Goal: Communication & Community: Answer question/provide support

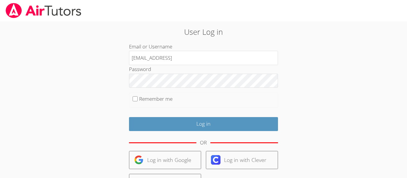
type input "d.pina1@lodiusd.org"
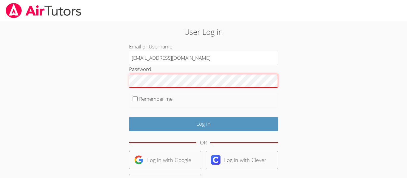
click at [129, 117] on input "Log in" at bounding box center [203, 124] width 149 height 14
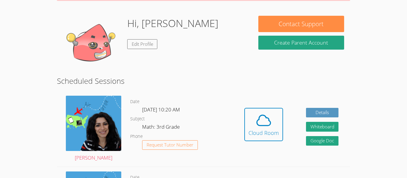
scroll to position [83, 0]
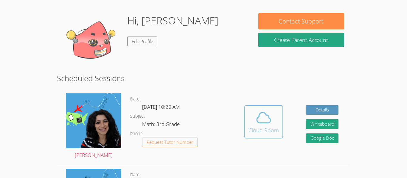
click at [264, 129] on div "Cloud Room" at bounding box center [263, 130] width 30 height 8
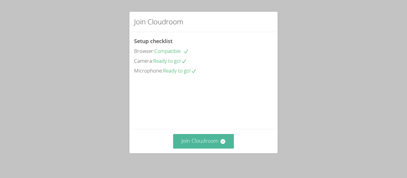
click at [231, 143] on button "Join Cloudroom" at bounding box center [203, 141] width 61 height 15
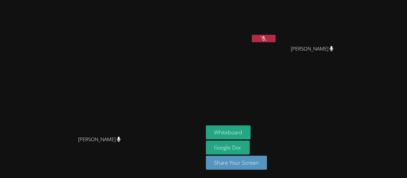
click at [275, 41] on button at bounding box center [263, 38] width 24 height 7
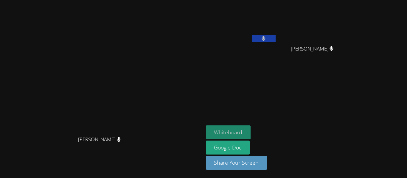
click at [251, 131] on button "Whiteboard" at bounding box center [228, 133] width 45 height 14
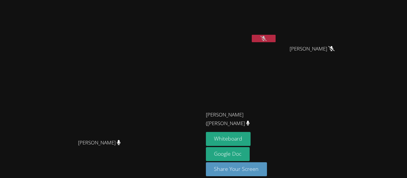
click at [275, 35] on button at bounding box center [263, 38] width 24 height 7
click at [275, 36] on button at bounding box center [263, 38] width 24 height 7
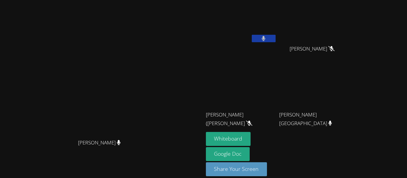
click at [275, 42] on button at bounding box center [263, 38] width 24 height 7
click at [266, 40] on icon at bounding box center [263, 38] width 6 height 5
click at [275, 35] on button at bounding box center [263, 38] width 24 height 7
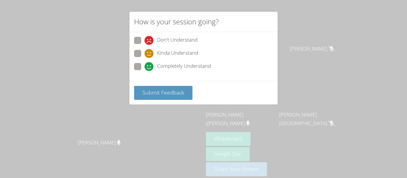
click at [177, 36] on span "Don't Understand" at bounding box center [177, 40] width 40 height 9
click at [149, 37] on input "Don't Understand" at bounding box center [146, 39] width 5 height 5
radio input "true"
click at [169, 69] on span "Completely Understand" at bounding box center [184, 66] width 54 height 9
click at [149, 68] on input "Completely Understand" at bounding box center [146, 65] width 5 height 5
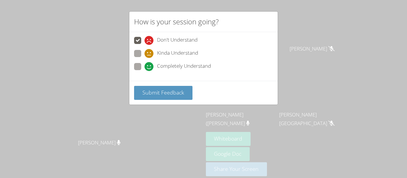
radio input "true"
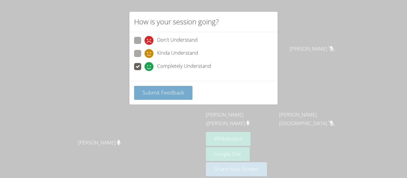
click at [178, 92] on span "Submit Feedback" at bounding box center [163, 92] width 42 height 7
